Goal: Information Seeking & Learning: Learn about a topic

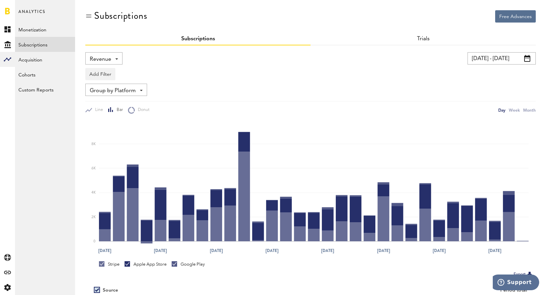
click at [116, 49] on div "Revenue Revenue MRR Actives Trial Status Billing Retries New Subscriptions Rene…" at bounding box center [310, 196] width 451 height 303
click at [113, 50] on div "Revenue Revenue MRR Actives Trial Status Billing Retries New Subscriptions Rene…" at bounding box center [310, 196] width 451 height 303
click at [111, 60] on div "Revenue Revenue MRR Actives Trial Status Billing Retries New Subscriptions Rene…" at bounding box center [103, 58] width 37 height 12
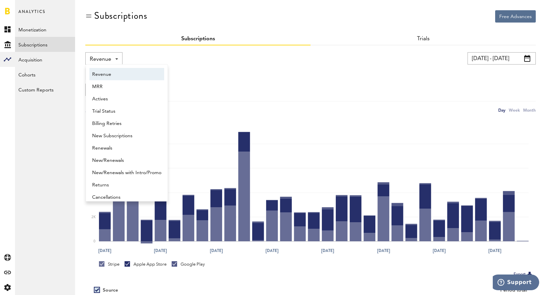
scroll to position [3, 0]
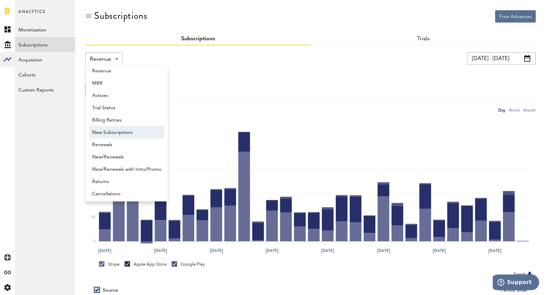
click at [130, 133] on span "New Subscriptions" at bounding box center [126, 133] width 69 height 12
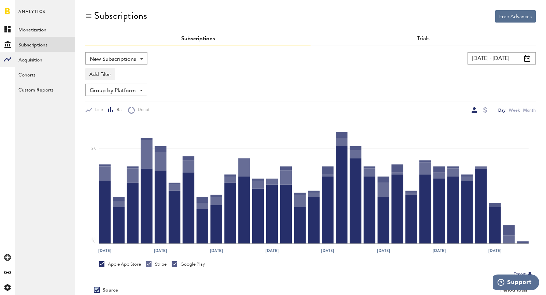
click at [502, 59] on input "[DATE] - [DATE]" at bounding box center [502, 58] width 68 height 12
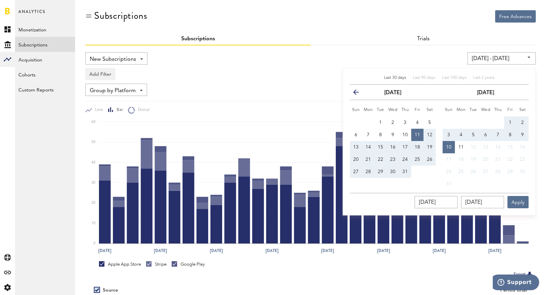
click at [447, 133] on button "3" at bounding box center [449, 135] width 12 height 12
type input "[DATE] - [DATE]"
type input "[DATE]"
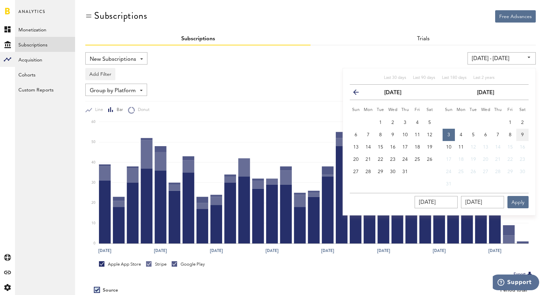
click at [523, 136] on span "9" at bounding box center [522, 134] width 3 height 5
type input "[DATE] - [DATE]"
type input "[DATE]"
click at [520, 198] on button "Apply" at bounding box center [518, 202] width 21 height 12
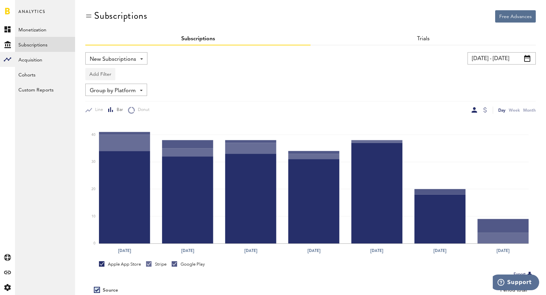
click at [96, 75] on button "Add Filter" at bounding box center [100, 74] width 30 height 12
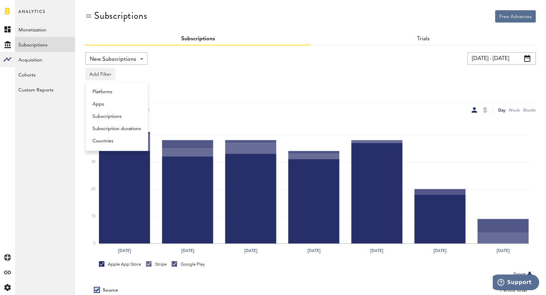
click at [112, 113] on li "Subscriptions" at bounding box center [116, 116] width 55 height 12
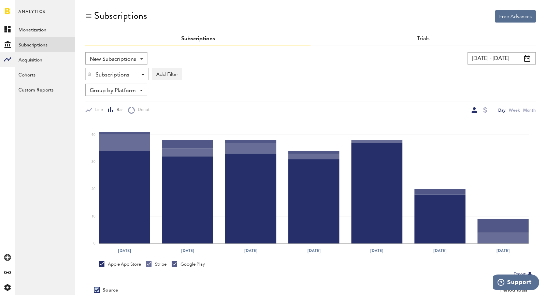
click at [158, 81] on div "New Subscriptions Revenue MRR Actives Trial Status Billing Retries New Subscrip…" at bounding box center [310, 82] width 451 height 61
click at [158, 72] on button "Add Filter" at bounding box center [167, 74] width 30 height 12
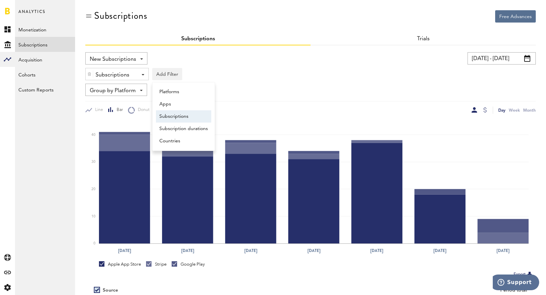
click at [173, 113] on li "Subscriptions" at bounding box center [183, 116] width 55 height 12
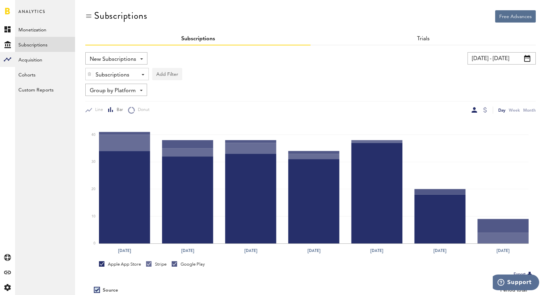
click at [163, 72] on button "Add Filter" at bounding box center [167, 74] width 30 height 12
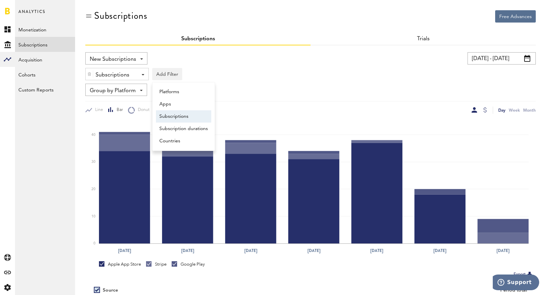
click at [174, 117] on li "Subscriptions" at bounding box center [183, 116] width 55 height 12
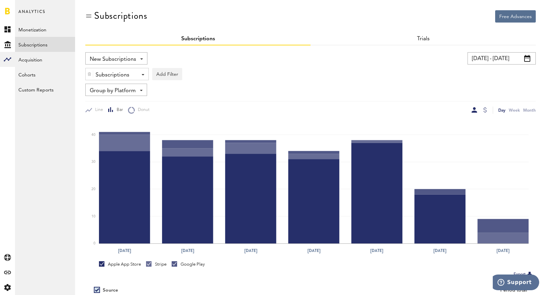
click at [133, 72] on div "Subscriptions - Nüli Subscription, 3 months for $29.99 Nüli Subscription, 1 mon…" at bounding box center [117, 74] width 63 height 12
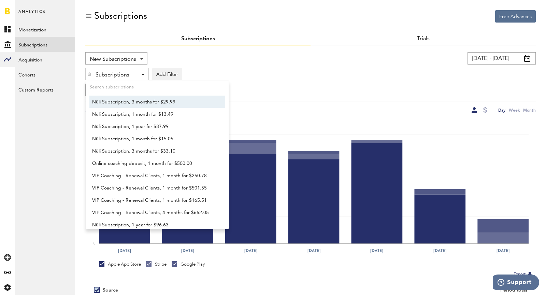
click at [160, 97] on span "Nüli Subscription, 3 months for $29.99" at bounding box center [154, 102] width 124 height 12
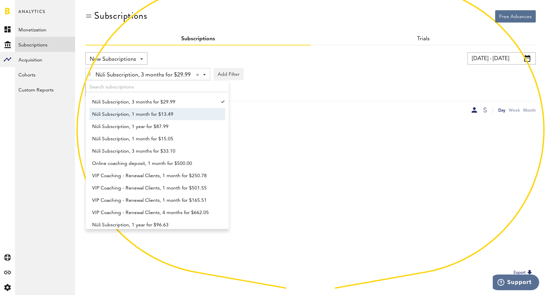
click at [160, 113] on span "Nüli Subscription, 1 month for $13.49" at bounding box center [154, 115] width 124 height 12
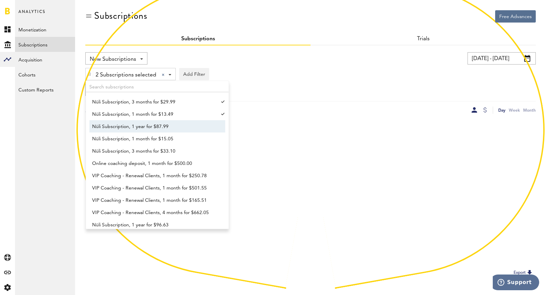
click at [163, 127] on span "Nüli Subscription, 1 year for $87.99" at bounding box center [154, 127] width 124 height 12
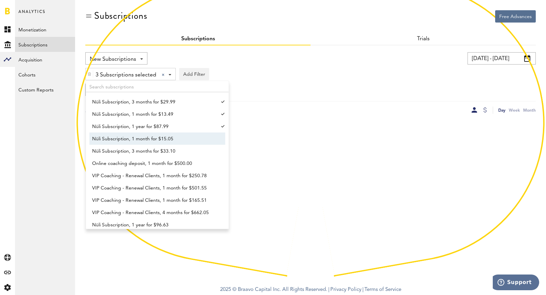
click at [171, 145] on link "Nüli Subscription, 3 months for $33.10" at bounding box center [153, 151] width 129 height 12
click at [164, 137] on span "Nüli Subscription, 1 month for $15.05" at bounding box center [154, 139] width 124 height 12
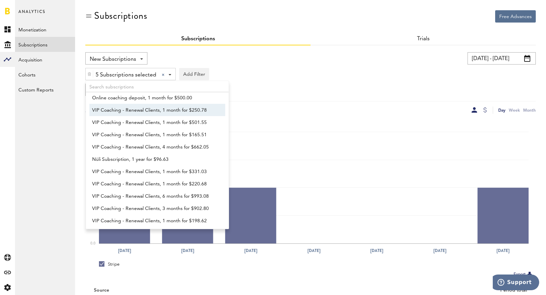
scroll to position [80, 0]
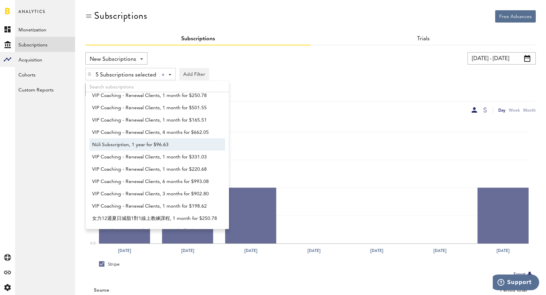
click at [158, 145] on span "Nüli Subscription, 1 year for $96.63" at bounding box center [154, 145] width 124 height 12
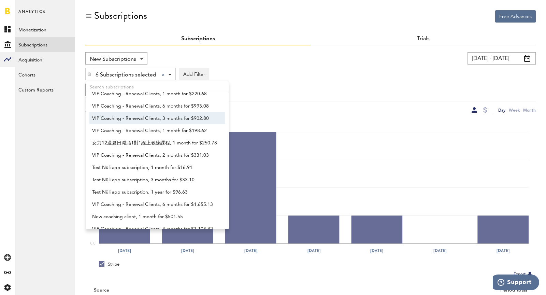
scroll to position [158, 0]
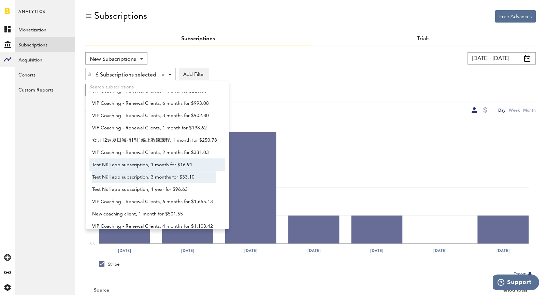
drag, startPoint x: 158, startPoint y: 164, endPoint x: 175, endPoint y: 177, distance: 21.4
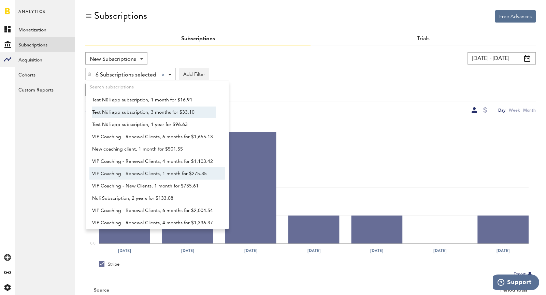
scroll to position [246, 0]
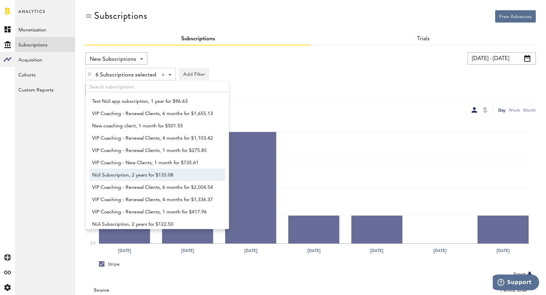
click at [175, 177] on span "Nüli Subscription, 2 years for $133.08" at bounding box center [154, 175] width 124 height 12
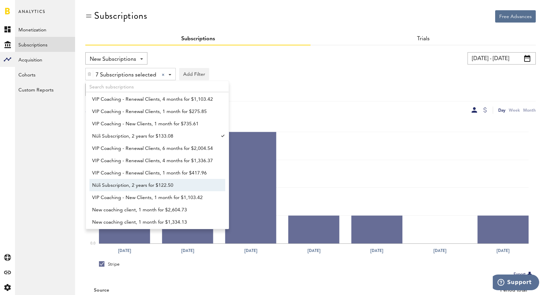
click at [177, 185] on span "Nüli Subscription, 2 years for $122.50" at bounding box center [154, 186] width 124 height 12
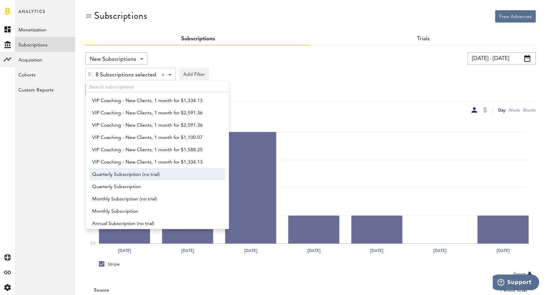
scroll to position [513, 0]
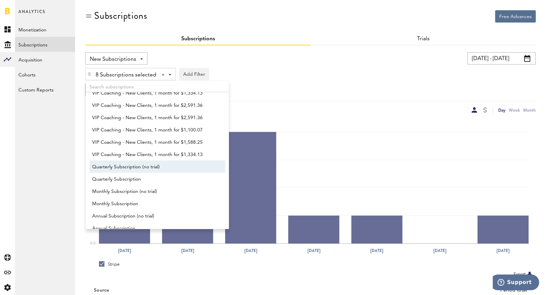
click at [166, 166] on span "Quarterly Subscription (no trial)" at bounding box center [154, 167] width 124 height 12
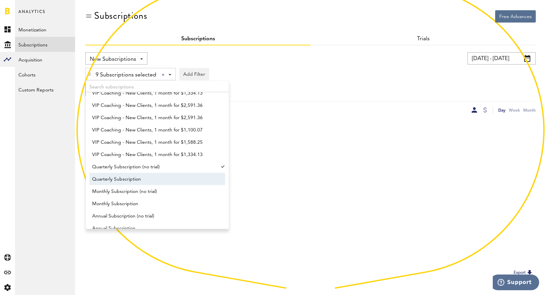
click at [170, 183] on span "Quarterly Subscription" at bounding box center [154, 179] width 124 height 12
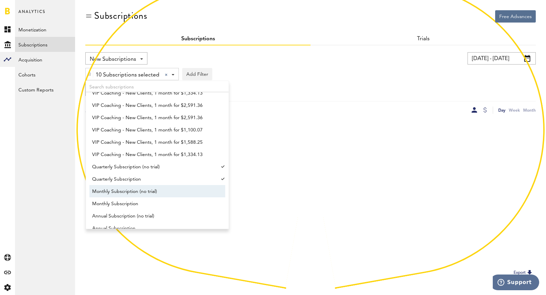
click at [172, 187] on span "Monthly Subscription (no trial)" at bounding box center [154, 192] width 124 height 12
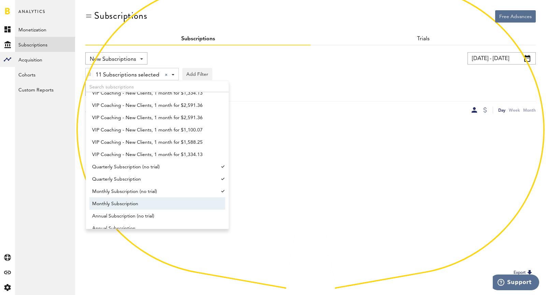
click at [177, 201] on span "Monthly Subscription" at bounding box center [154, 204] width 124 height 12
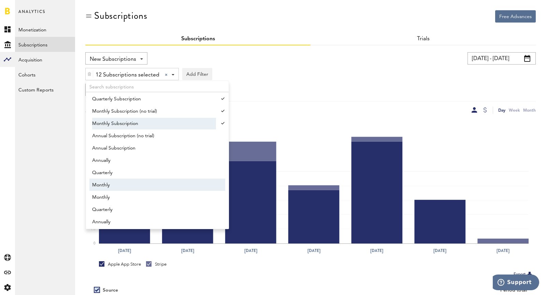
scroll to position [609, 0]
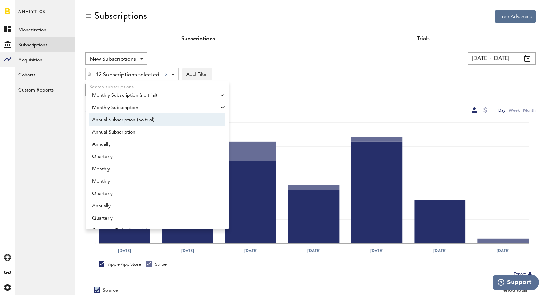
click at [165, 115] on span "Annual Subscription (no trial)" at bounding box center [154, 120] width 124 height 12
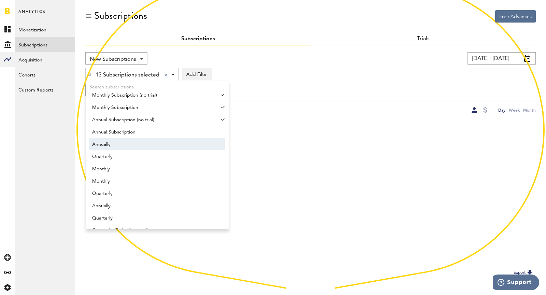
click at [168, 141] on span "Annually" at bounding box center [154, 145] width 124 height 12
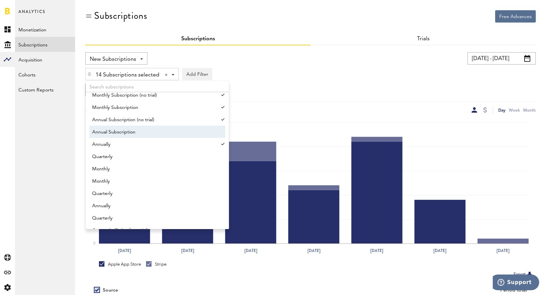
click at [159, 131] on span "Annual Subscription" at bounding box center [154, 132] width 124 height 12
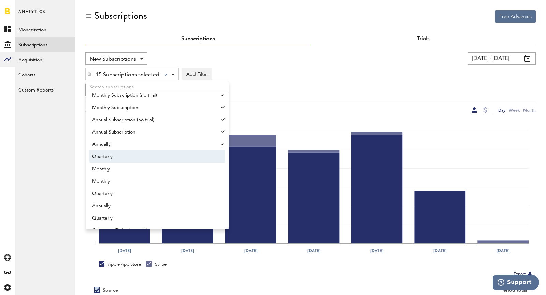
click at [153, 155] on span "Quarterly" at bounding box center [154, 157] width 124 height 12
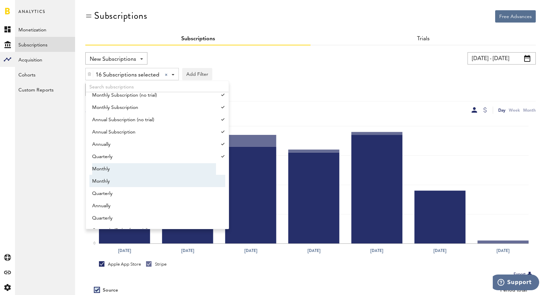
click at [162, 174] on span "Monthly" at bounding box center [154, 169] width 124 height 12
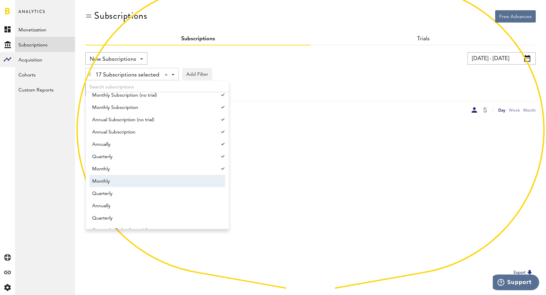
click at [164, 184] on span "Monthly" at bounding box center [154, 181] width 124 height 12
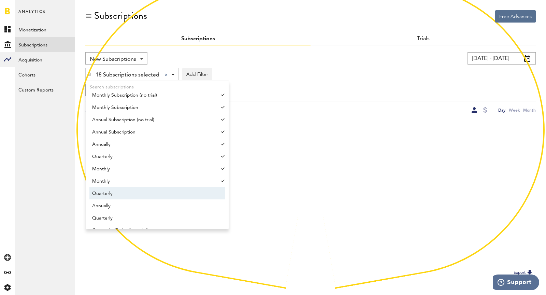
click at [168, 193] on span "Quarterly" at bounding box center [154, 194] width 124 height 12
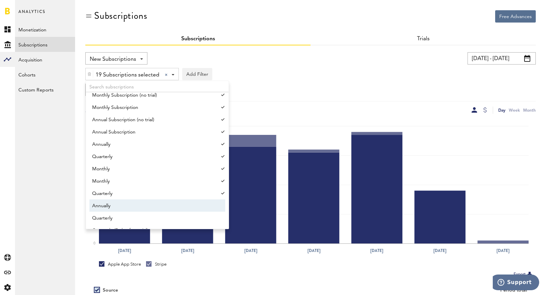
click at [179, 209] on span "Annually" at bounding box center [154, 206] width 124 height 12
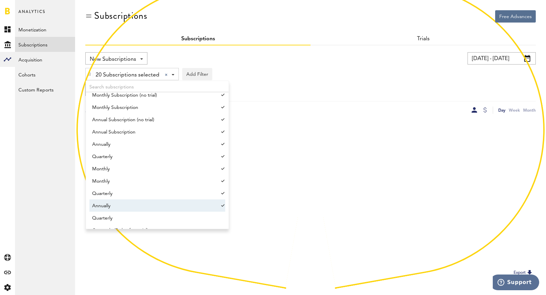
scroll to position [669, 0]
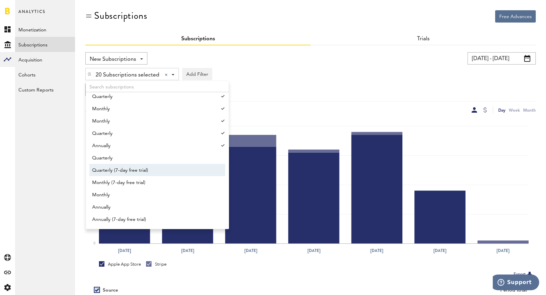
click at [166, 174] on span "Quarterly (7-day free trial)" at bounding box center [154, 171] width 124 height 12
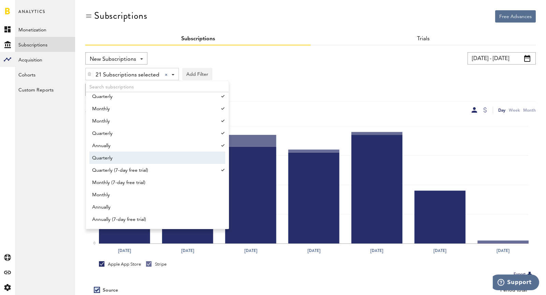
click at [161, 161] on span "Quarterly" at bounding box center [154, 158] width 124 height 12
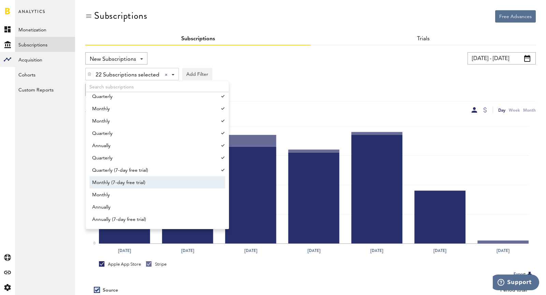
click at [162, 186] on span "Monthly (7-day free trial)" at bounding box center [154, 183] width 124 height 12
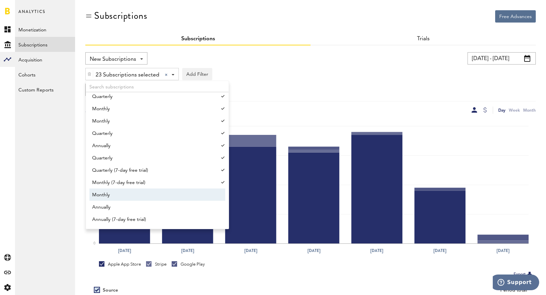
click at [163, 197] on span "Monthly" at bounding box center [154, 195] width 124 height 12
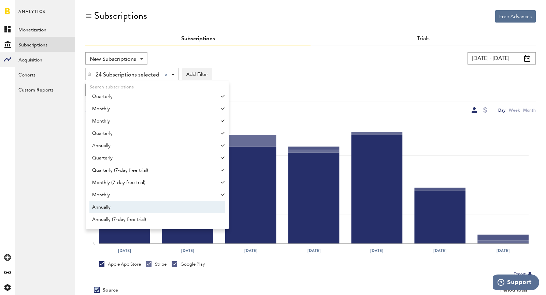
click at [167, 207] on span "Annually" at bounding box center [154, 207] width 124 height 12
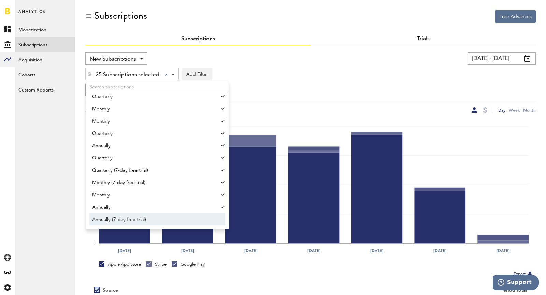
click at [177, 225] on span "Annually (7-day free trial)" at bounding box center [154, 220] width 124 height 12
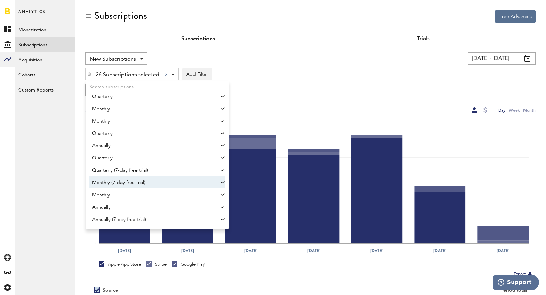
click at [359, 54] on div "[DATE] - [DATE] Last 30 days Last 90 days Last 180 days Last 2 years previous […" at bounding box center [422, 58] width 228 height 12
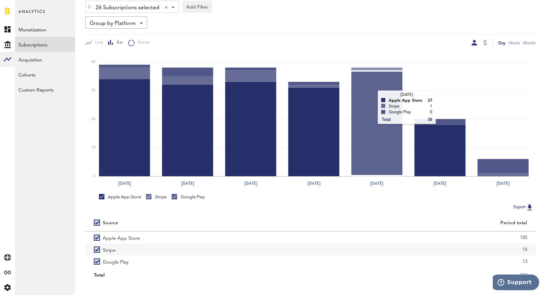
scroll to position [76, 0]
